Goal: Find specific page/section: Find specific page/section

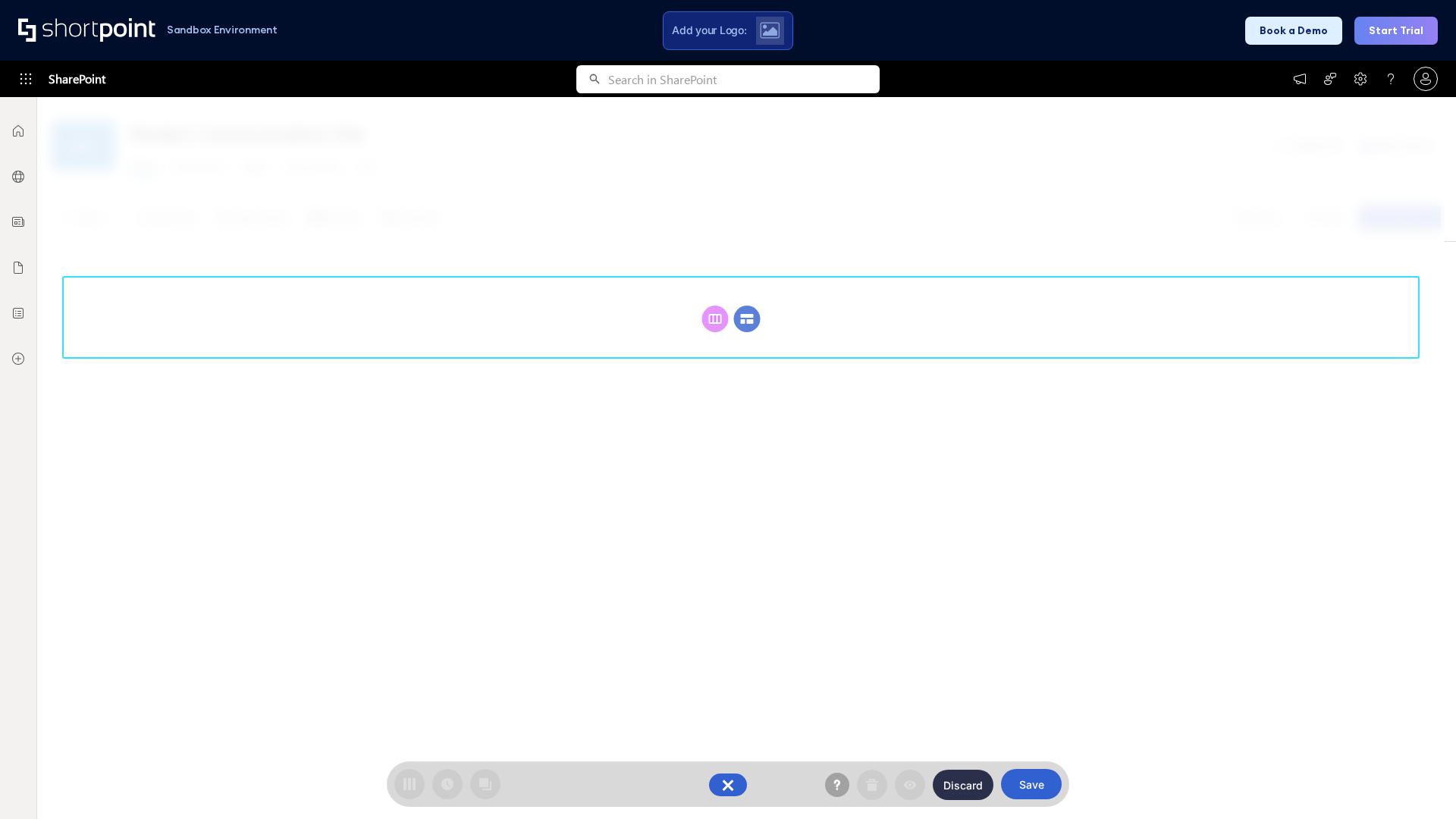
scroll to position [208, 0]
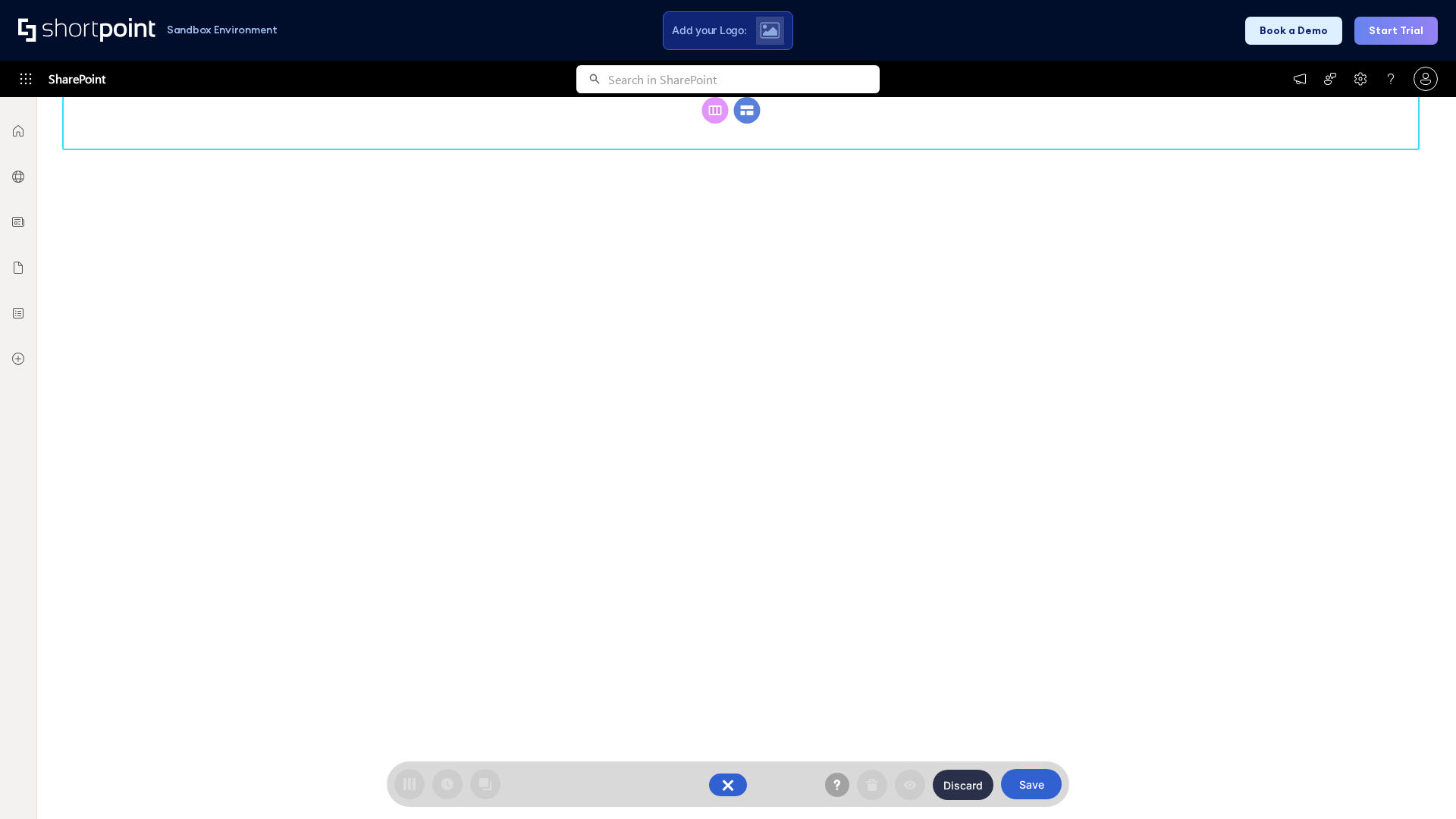
click at [747, 124] on circle at bounding box center [748, 110] width 26 height 26
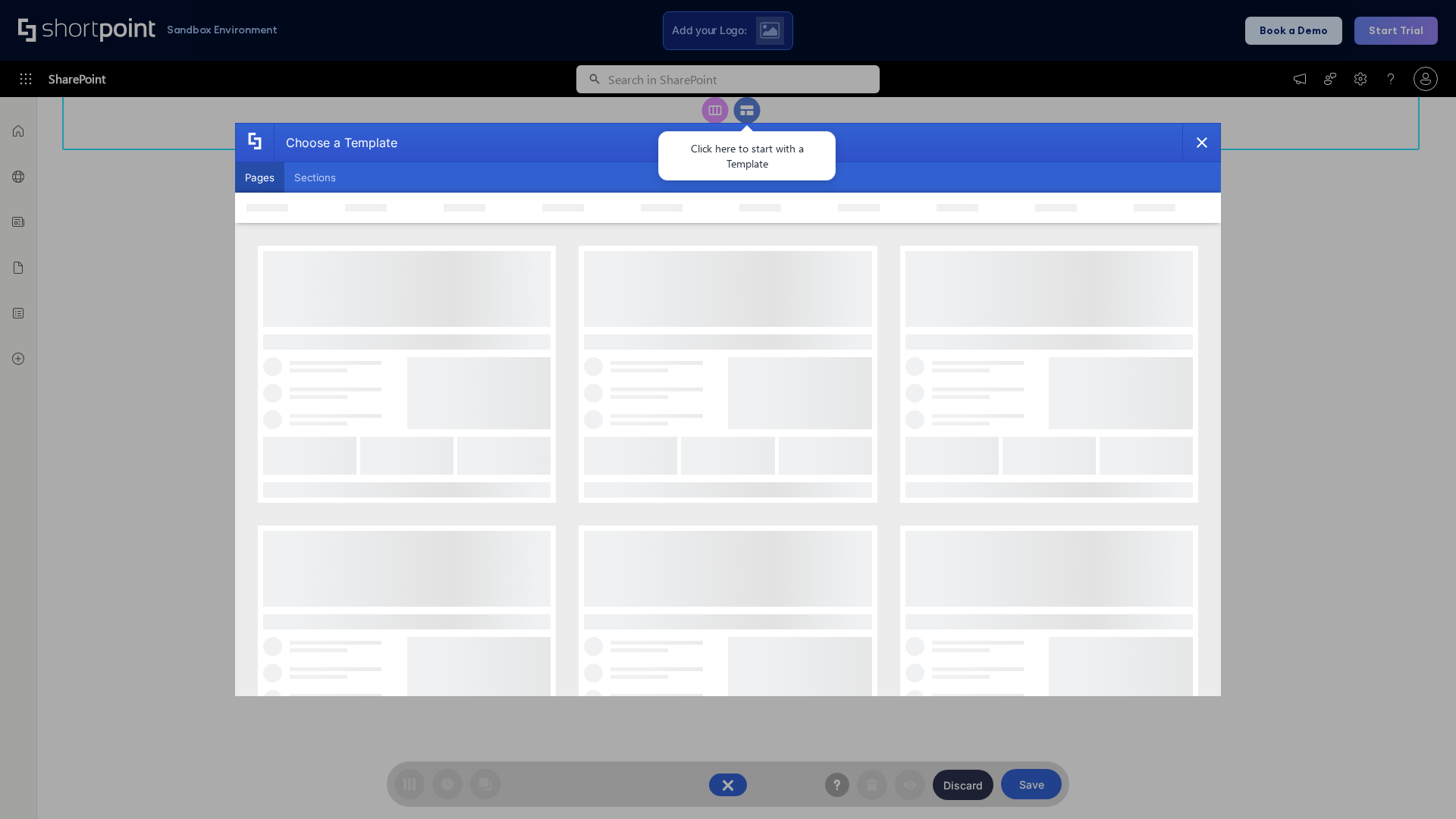
scroll to position [0, 0]
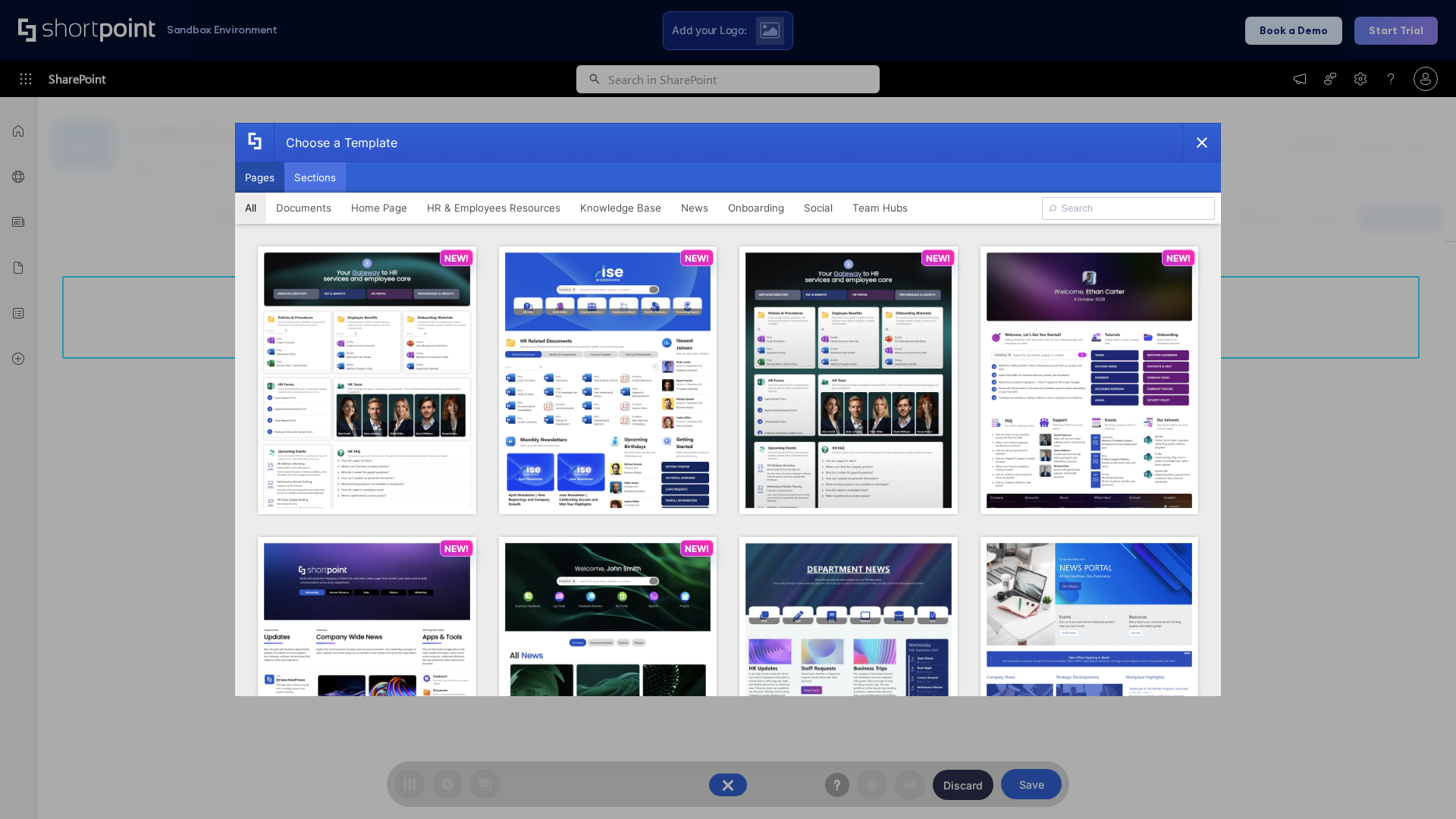
click at [315, 178] on button "Sections" at bounding box center [315, 177] width 62 height 30
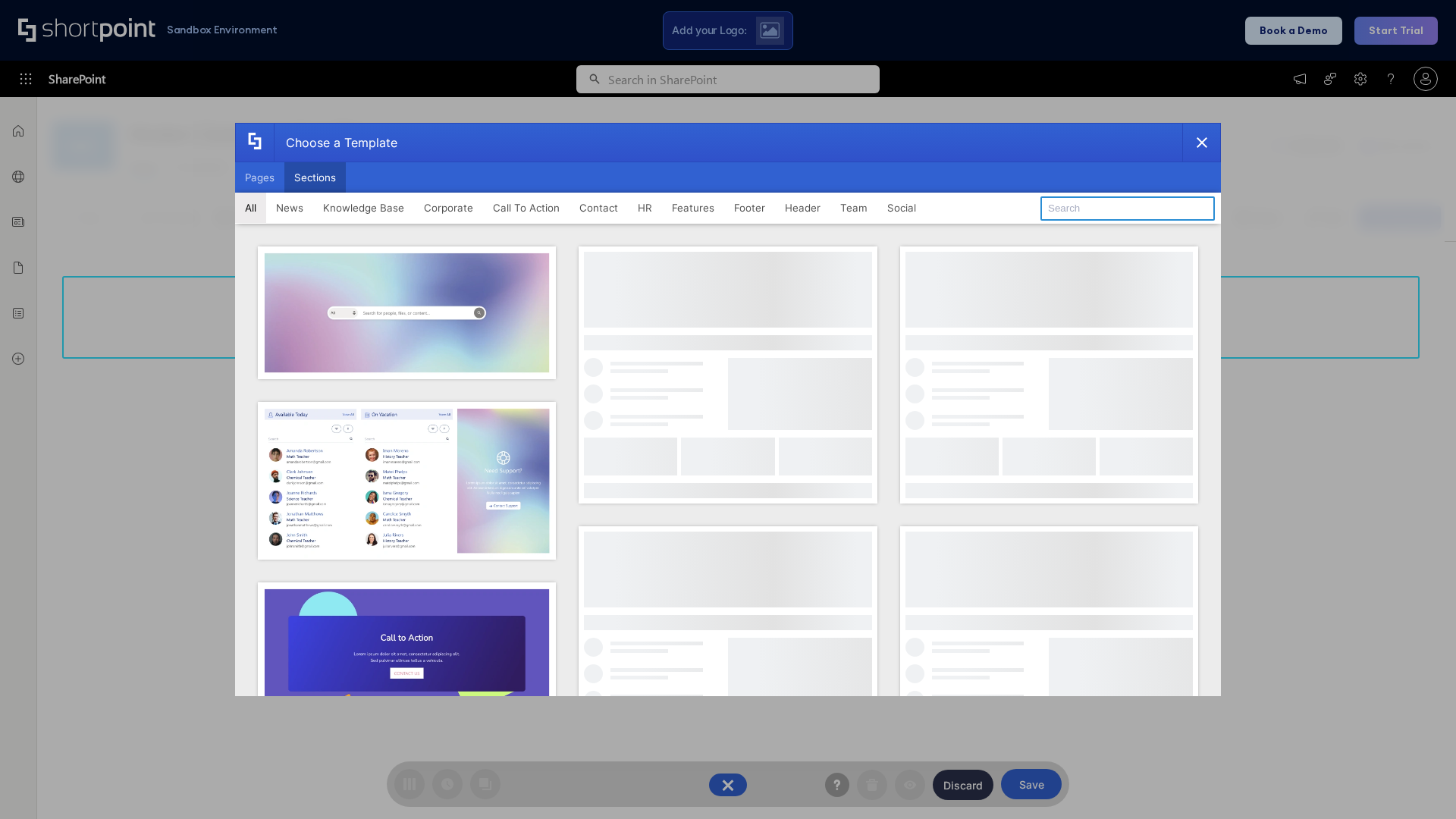
type input "Teams Advanced"
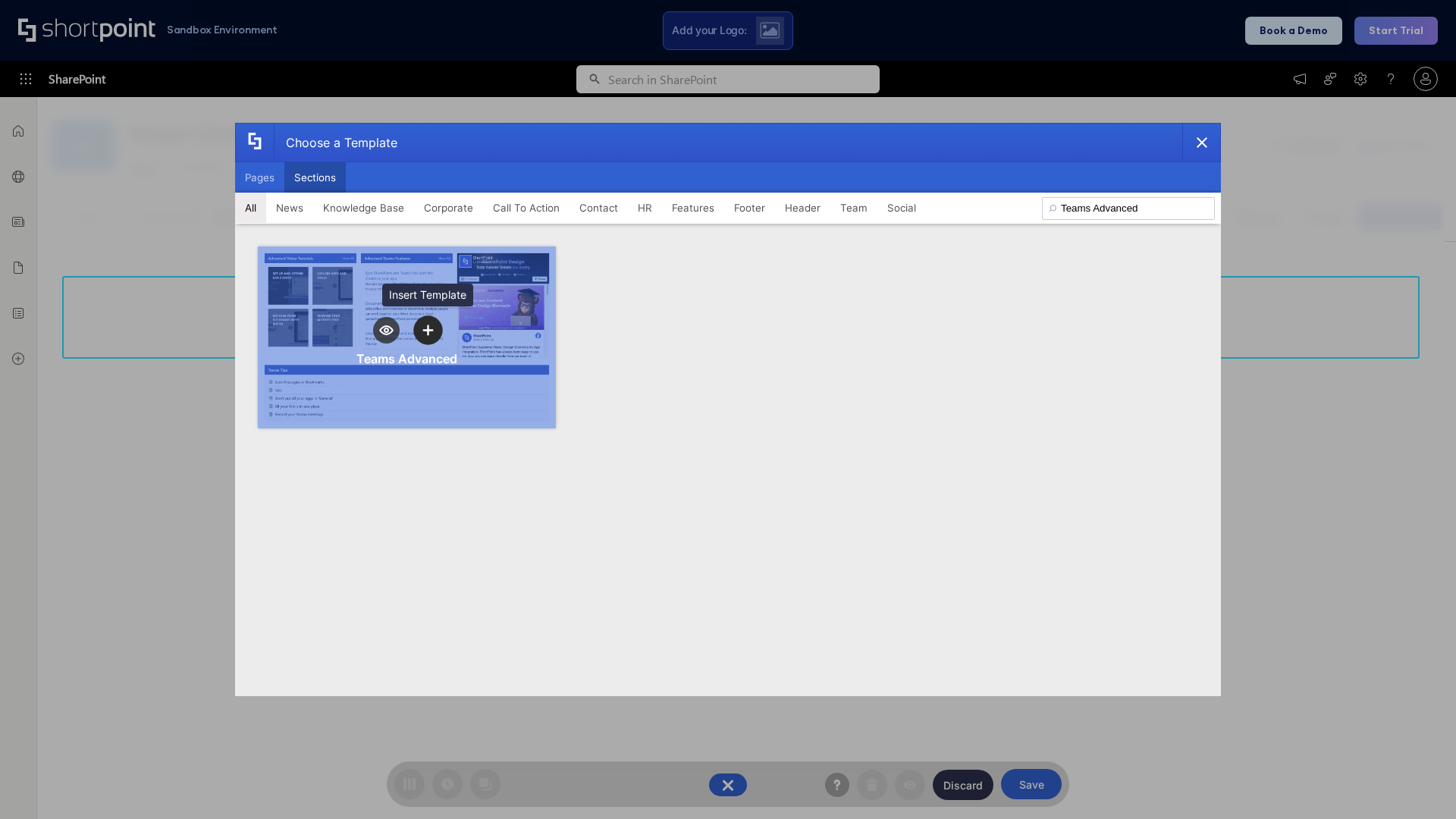
click at [428, 330] on icon "template selector" at bounding box center [428, 330] width 10 height 10
